Goal: Task Accomplishment & Management: Use online tool/utility

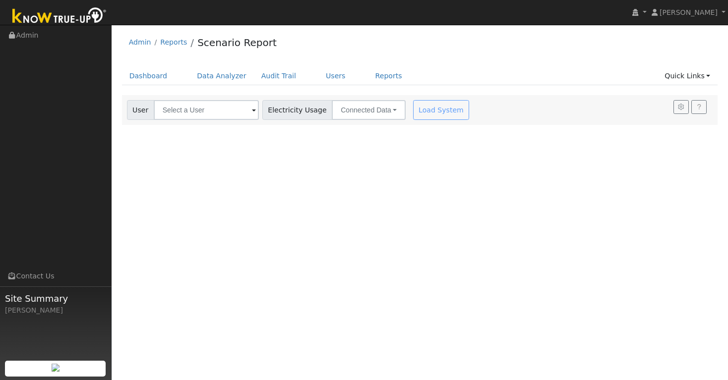
click at [252, 110] on span at bounding box center [254, 110] width 4 height 11
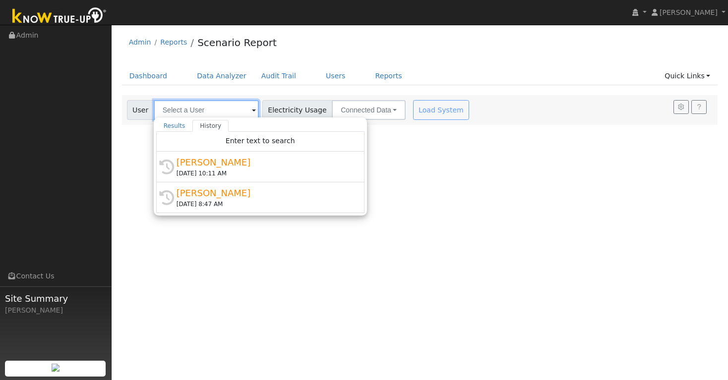
click at [225, 112] on input "text" at bounding box center [206, 110] width 105 height 20
paste input "[PERSON_NAME]"
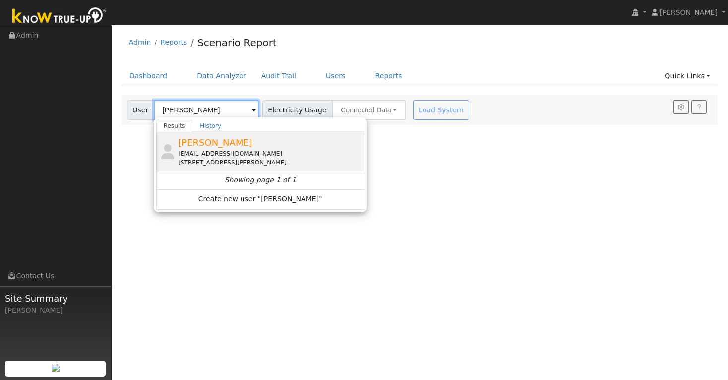
type input "Stefanie Roddie"
click at [220, 145] on span "Stefanie Roddie" at bounding box center [215, 142] width 74 height 10
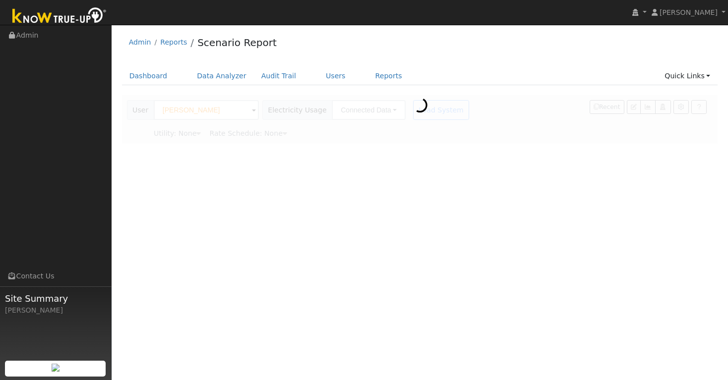
type input "Pacific Gas & Electric"
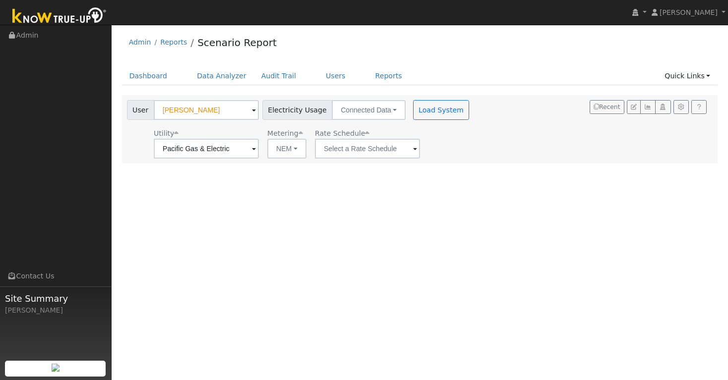
click at [252, 150] on span at bounding box center [254, 149] width 4 height 11
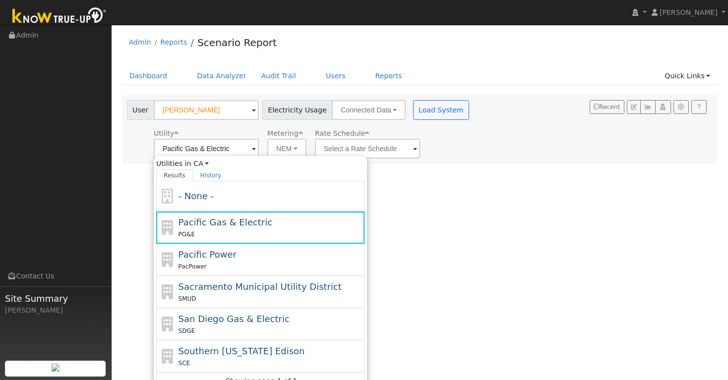
click at [453, 185] on div "User Profile First name Last name Email Email Notifications No Emails No Emails…" at bounding box center [420, 202] width 616 height 355
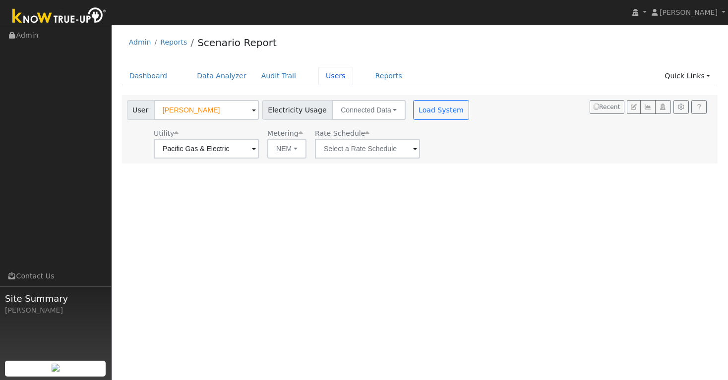
click at [324, 74] on link "Users" at bounding box center [335, 76] width 35 height 18
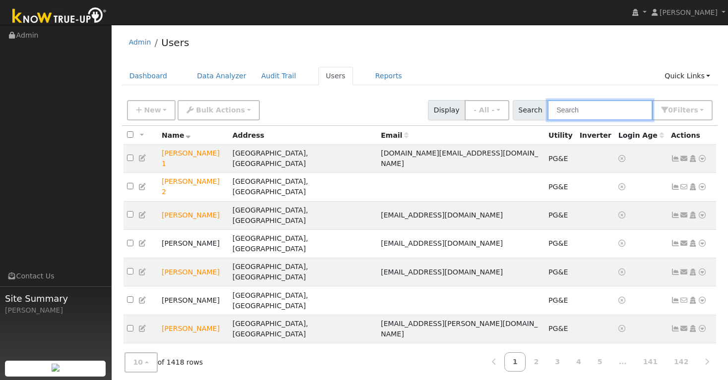
click at [580, 114] on input "text" at bounding box center [599, 110] width 105 height 20
paste input "Stefanie Roddie"
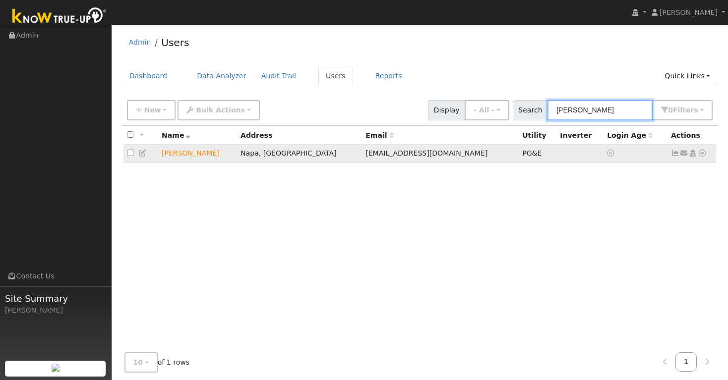
type input "Stefanie Roddie"
click at [702, 154] on icon at bounding box center [701, 153] width 9 height 7
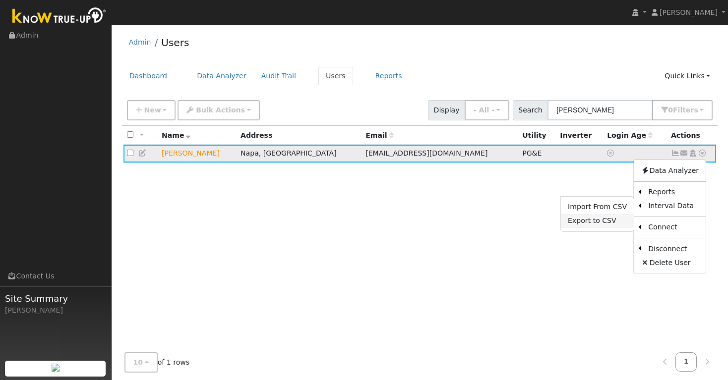
click at [609, 221] on link "Export to CSV" at bounding box center [597, 221] width 73 height 14
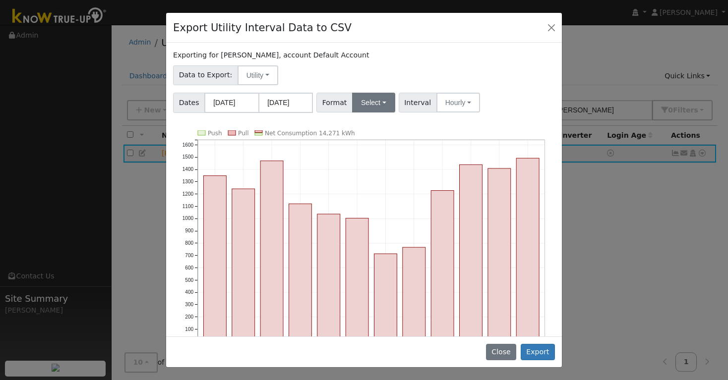
click at [383, 101] on button "Select" at bounding box center [373, 103] width 43 height 20
click at [376, 188] on link "Aurora" at bounding box center [385, 188] width 71 height 14
click at [541, 351] on button "Export" at bounding box center [537, 352] width 34 height 17
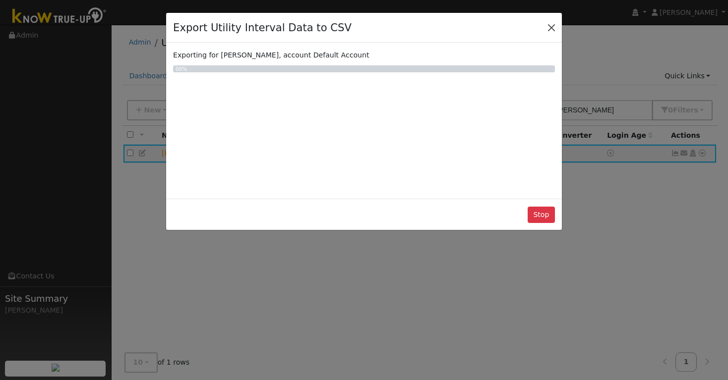
click at [551, 26] on button "Close" at bounding box center [551, 27] width 14 height 14
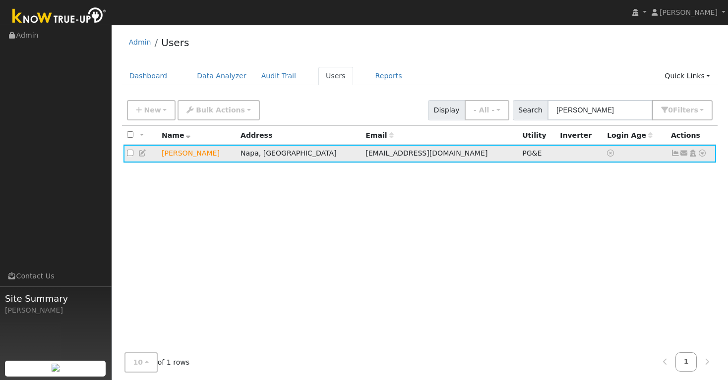
click at [702, 156] on icon at bounding box center [701, 153] width 9 height 7
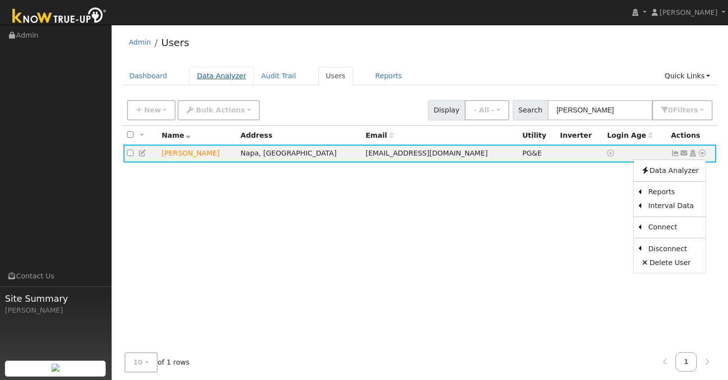
click at [222, 75] on link "Data Analyzer" at bounding box center [221, 76] width 64 height 18
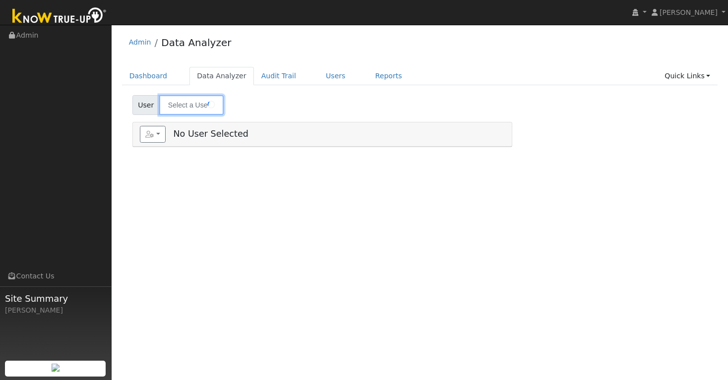
type input "[PERSON_NAME]"
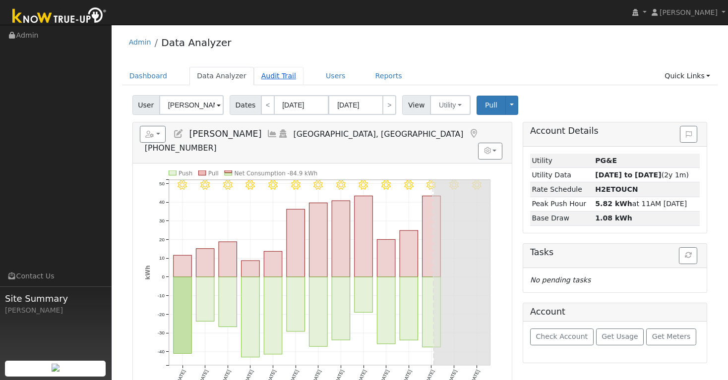
click at [269, 76] on link "Audit Trail" at bounding box center [279, 76] width 50 height 18
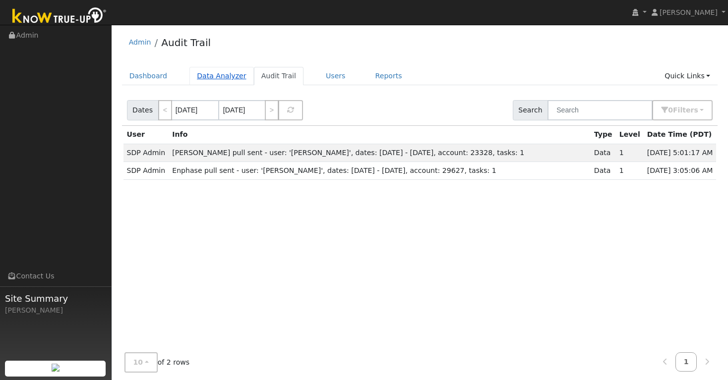
click at [227, 77] on link "Data Analyzer" at bounding box center [221, 76] width 64 height 18
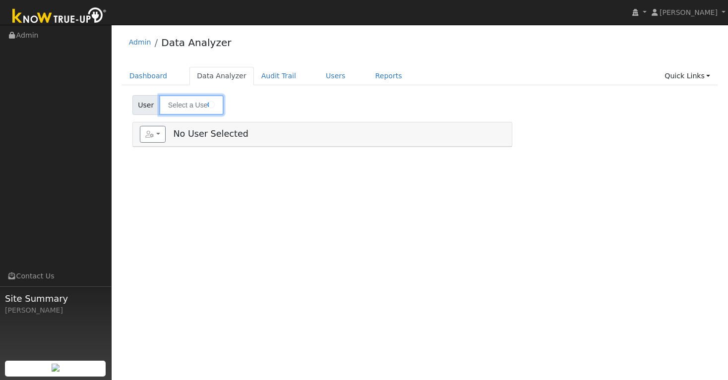
type input "[PERSON_NAME]"
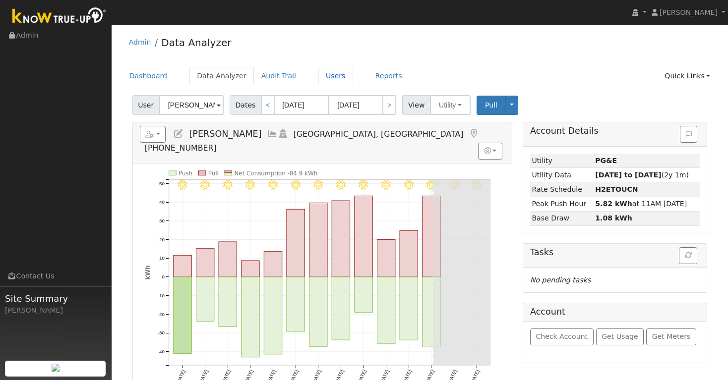
click at [331, 75] on link "Users" at bounding box center [335, 76] width 35 height 18
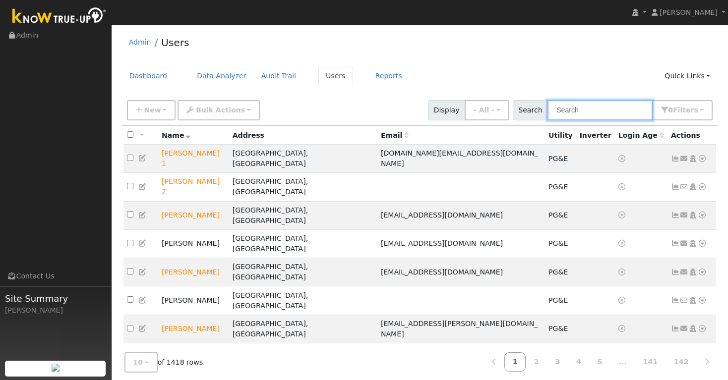
click at [583, 108] on input "text" at bounding box center [599, 110] width 105 height 20
paste input "[PERSON_NAME]"
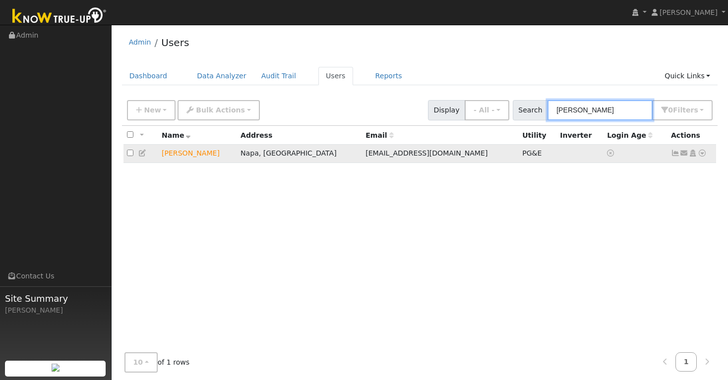
type input "[PERSON_NAME]"
click at [702, 155] on icon at bounding box center [701, 153] width 9 height 7
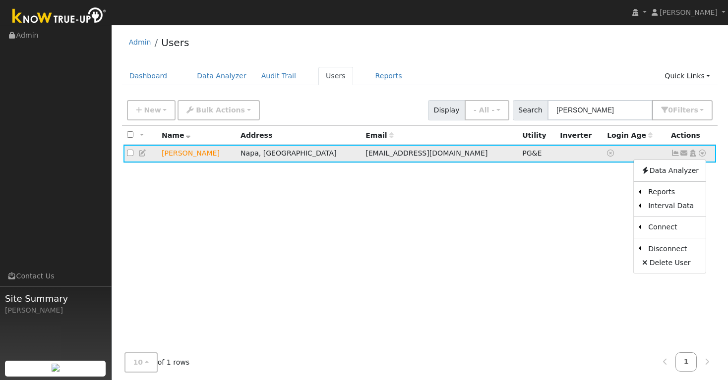
click at [702, 155] on icon at bounding box center [701, 153] width 9 height 7
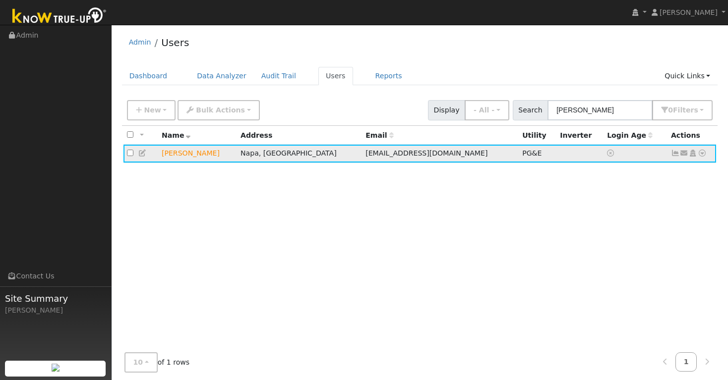
click at [702, 155] on icon at bounding box center [701, 153] width 9 height 7
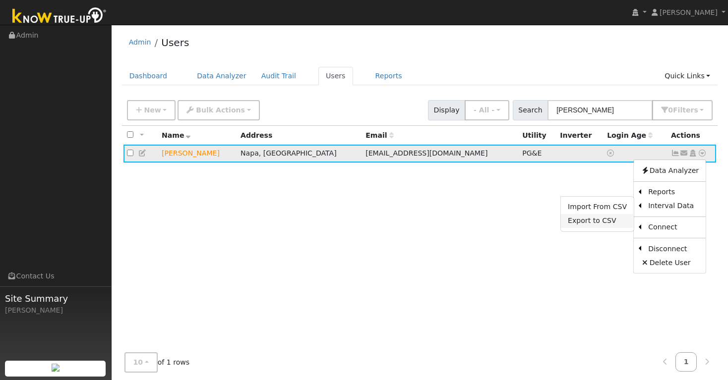
click at [611, 223] on link "Export to CSV" at bounding box center [597, 221] width 73 height 14
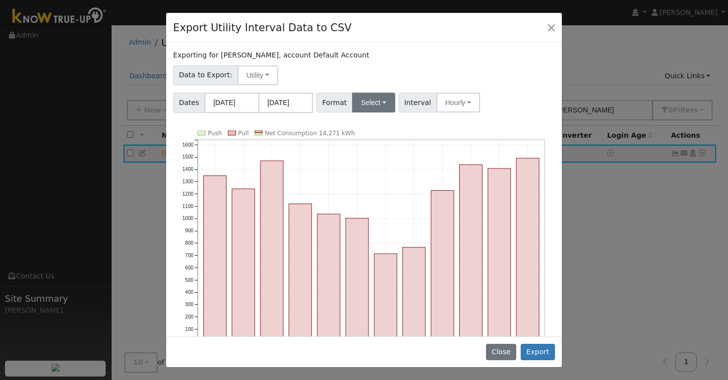
click at [387, 102] on button "Select" at bounding box center [373, 103] width 43 height 20
click at [376, 190] on link "Aurora" at bounding box center [385, 188] width 71 height 14
click at [538, 354] on button "Export" at bounding box center [537, 352] width 34 height 17
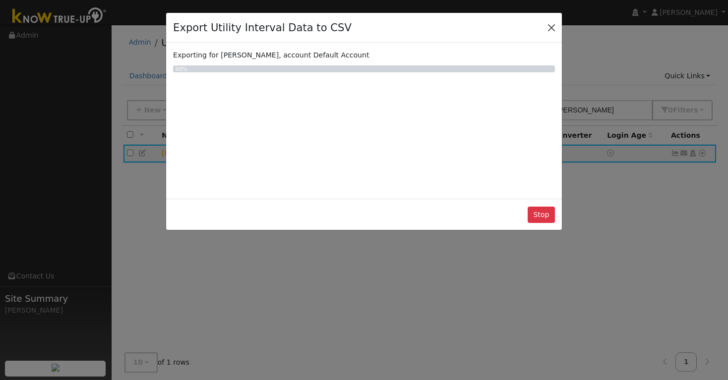
click at [552, 26] on button "Close" at bounding box center [551, 27] width 14 height 14
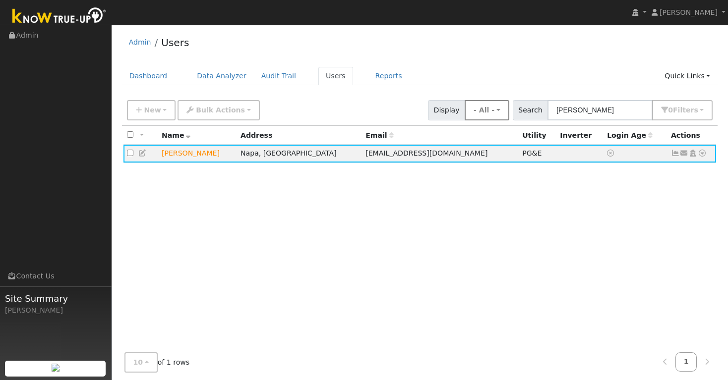
click at [509, 113] on button "- All -" at bounding box center [486, 110] width 45 height 20
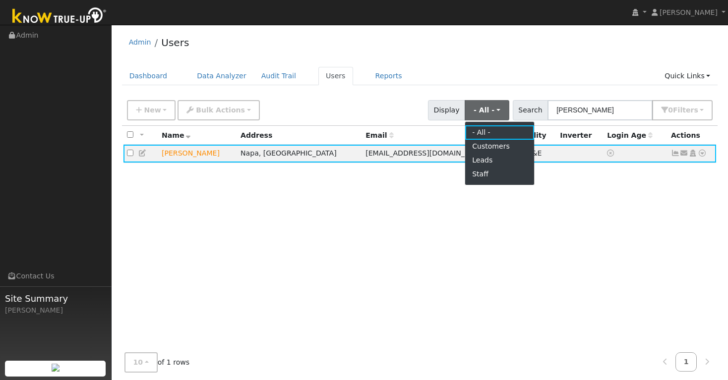
click at [604, 279] on div "All None All on page None on page Name Address Email Utility Inverter Login Age…" at bounding box center [420, 240] width 596 height 228
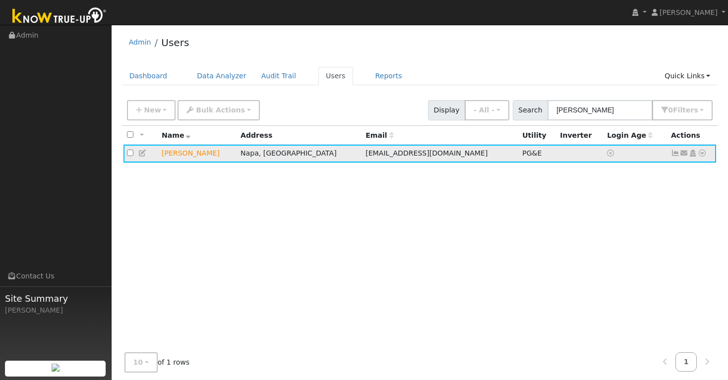
click at [675, 156] on icon at bounding box center [675, 153] width 9 height 7
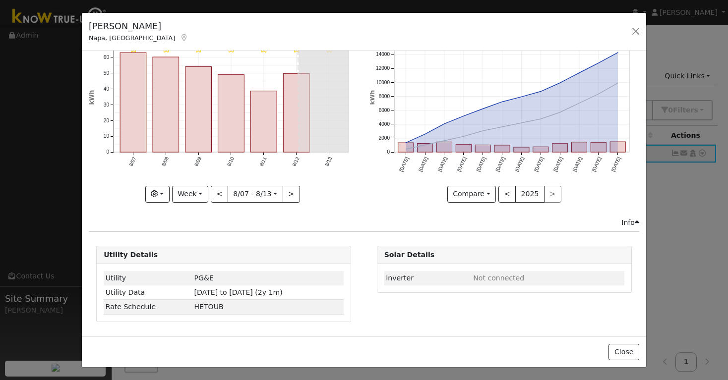
scroll to position [41, 0]
click at [620, 353] on button "Close" at bounding box center [623, 352] width 30 height 17
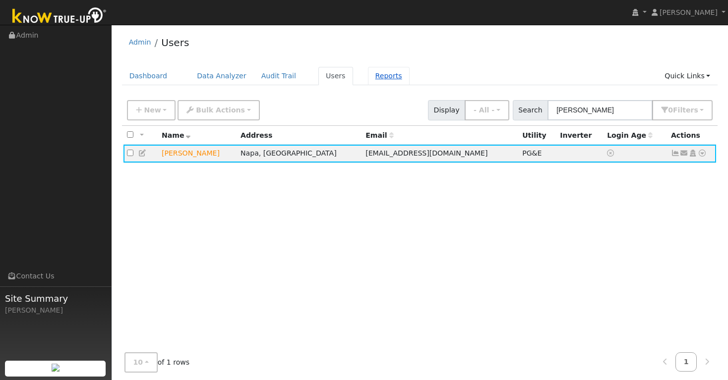
click at [372, 76] on link "Reports" at bounding box center [389, 76] width 42 height 18
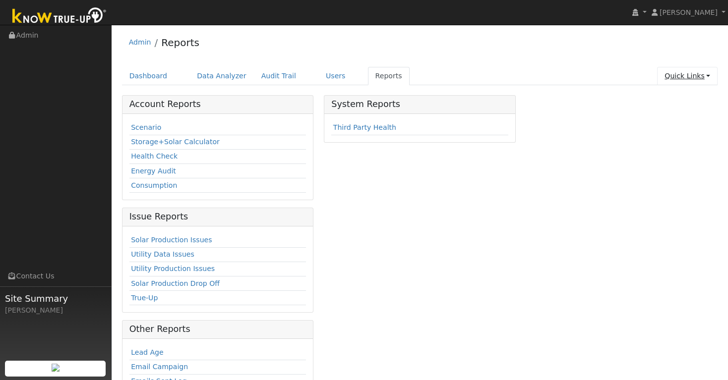
click at [684, 79] on link "Quick Links" at bounding box center [687, 76] width 60 height 18
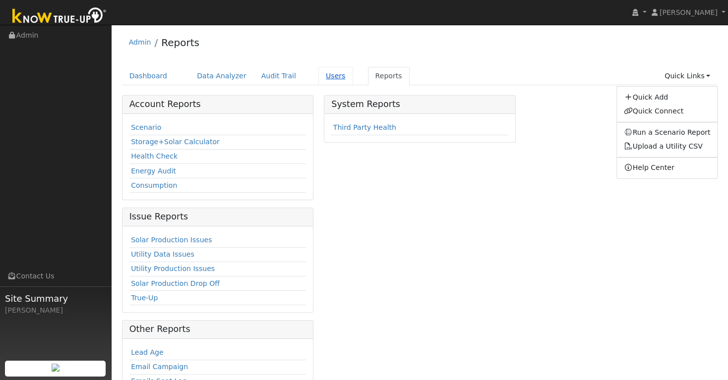
click at [321, 75] on link "Users" at bounding box center [335, 76] width 35 height 18
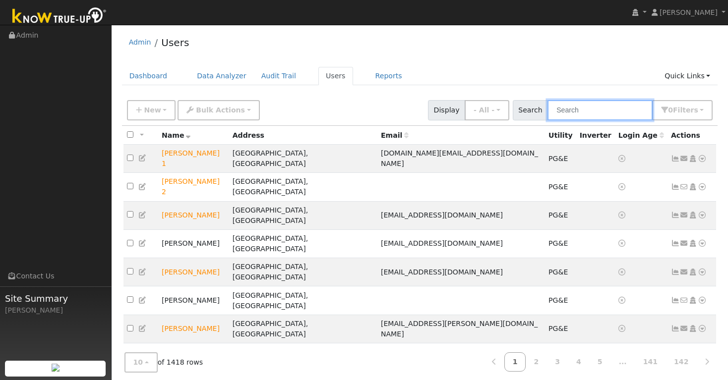
click at [588, 115] on input "text" at bounding box center [599, 110] width 105 height 20
paste input "Stefanie Roddie"
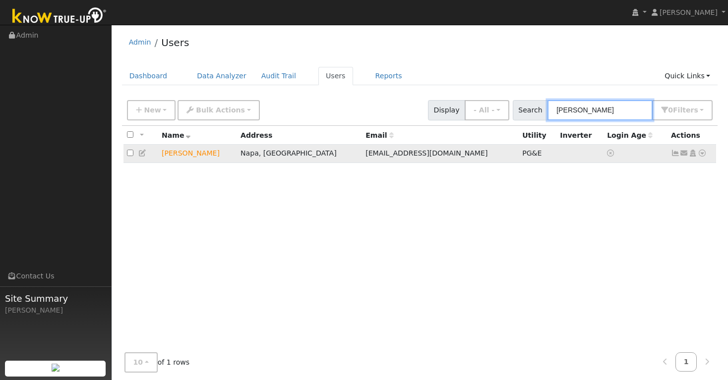
type input "Stefanie Roddie"
click at [702, 153] on icon at bounding box center [701, 153] width 9 height 7
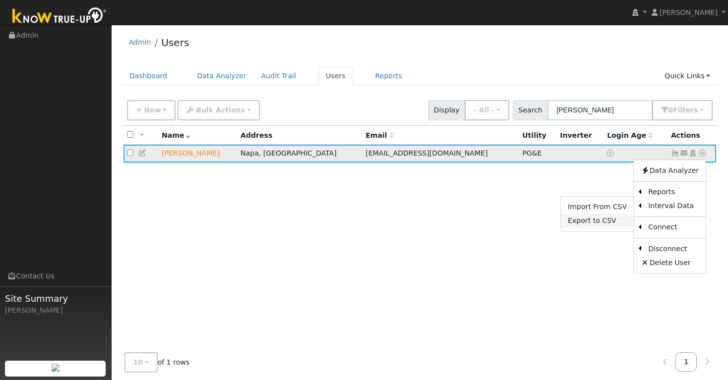
click at [619, 223] on link "Export to CSV" at bounding box center [597, 221] width 73 height 14
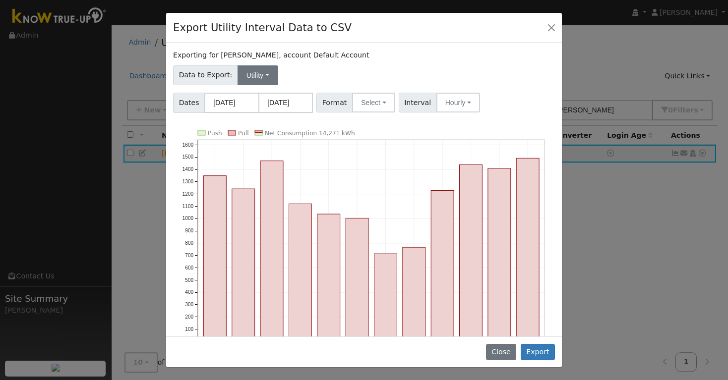
click at [264, 77] on button "Utility" at bounding box center [257, 75] width 41 height 20
click at [261, 98] on link "Utility" at bounding box center [267, 97] width 69 height 14
click at [464, 103] on button "Hourly" at bounding box center [458, 103] width 44 height 20
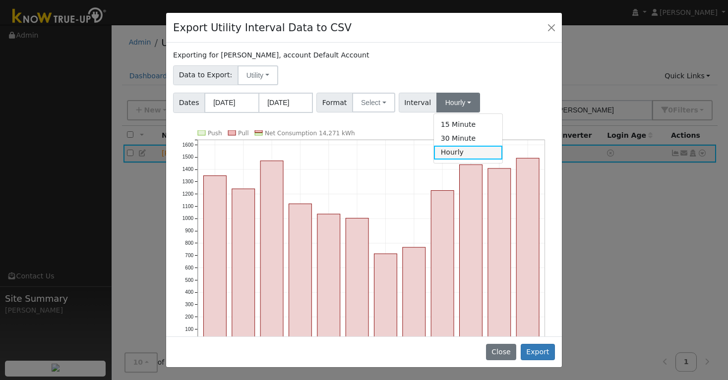
click at [456, 153] on link "Hourly" at bounding box center [468, 153] width 69 height 14
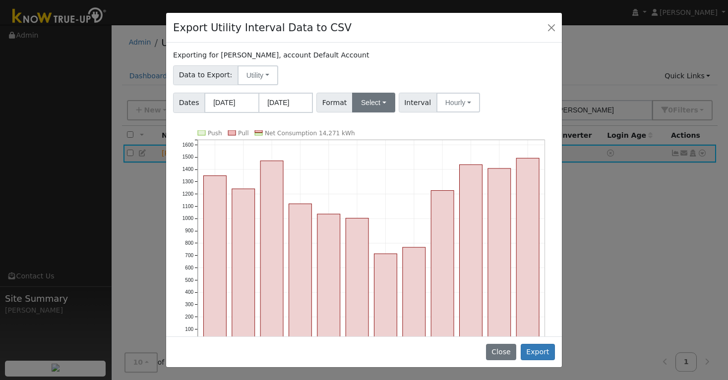
click at [382, 104] on button "Select" at bounding box center [373, 103] width 43 height 20
click at [369, 190] on link "Aurora" at bounding box center [385, 188] width 71 height 14
click at [538, 352] on button "Export" at bounding box center [537, 352] width 34 height 17
